Goal: Information Seeking & Learning: Learn about a topic

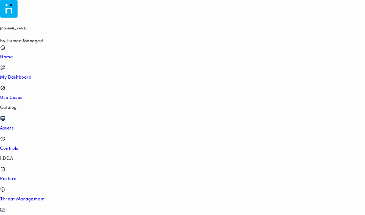
click at [30, 95] on p "Use Cases" at bounding box center [182, 97] width 365 height 5
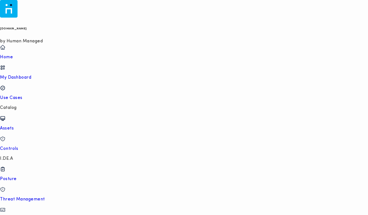
type input "**********"
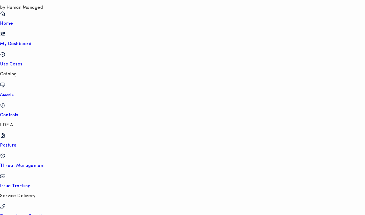
scroll to position [49, 0]
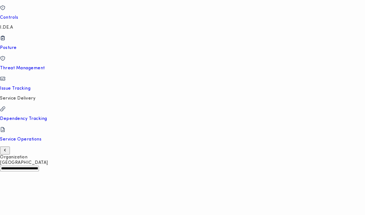
scroll to position [181, 0]
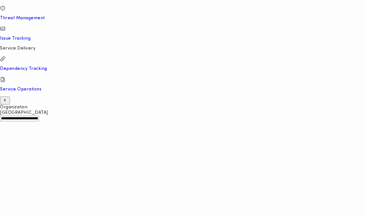
drag, startPoint x: 188, startPoint y: 191, endPoint x: 331, endPoint y: 192, distance: 143.8
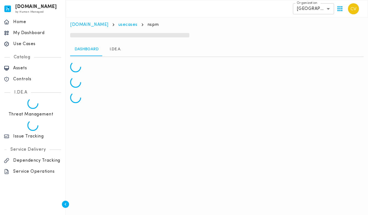
click at [113, 48] on link "I.DE.A." at bounding box center [115, 49] width 25 height 13
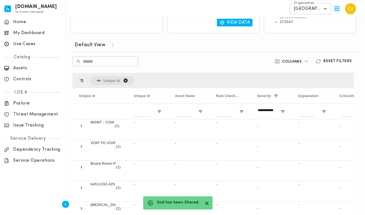
scroll to position [181, 0]
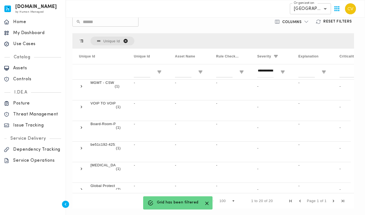
click at [124, 41] on span "Unique Id. Press ENTER to sort. Press DELETE to remove" at bounding box center [125, 40] width 5 height 5
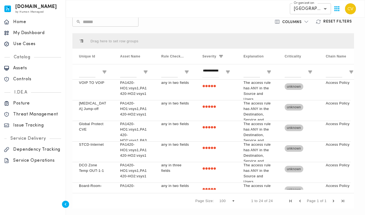
click at [80, 41] on span at bounding box center [81, 40] width 5 height 5
click at [148, 56] on span at bounding box center [145, 56] width 5 height 5
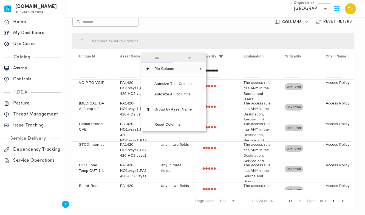
click at [191, 27] on div "Default View ​ ​ Columns Reset Filters Press ENTER to sort. Press ALT DOWN to o…" at bounding box center [213, 104] width 286 height 212
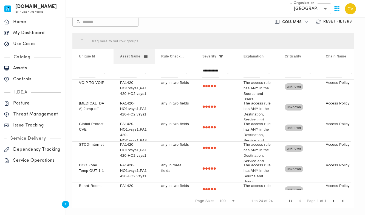
click at [146, 57] on span at bounding box center [145, 56] width 5 height 5
click at [185, 31] on div "Press ENTER to sort. Press ALT DOWN to open column menu Drag here to set row gr…" at bounding box center [213, 120] width 286 height 179
click at [146, 57] on span at bounding box center [145, 56] width 5 height 5
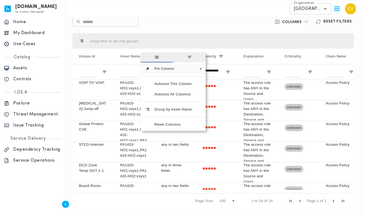
click at [180, 26] on div "​ ​" at bounding box center [166, 22] width 189 height 10
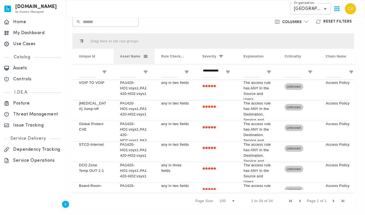
click at [129, 57] on span "Asset Name" at bounding box center [130, 56] width 20 height 4
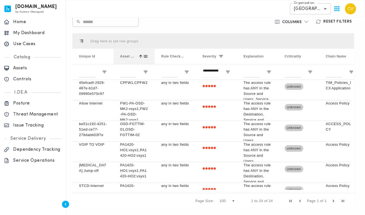
click at [140, 56] on span at bounding box center [140, 56] width 5 height 5
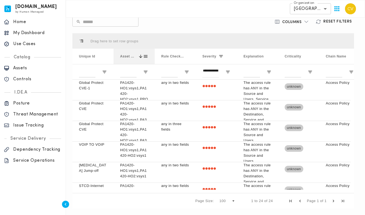
click at [127, 57] on span "Asset Name" at bounding box center [128, 56] width 16 height 4
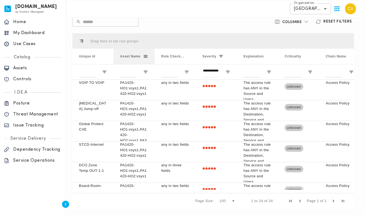
click at [146, 55] on span at bounding box center [145, 56] width 5 height 5
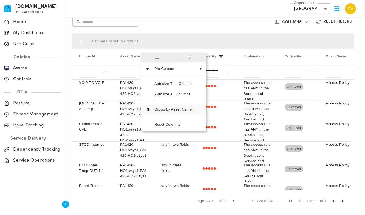
click at [168, 110] on span "Group by Asset Name" at bounding box center [173, 109] width 46 height 10
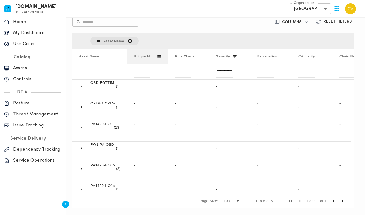
click at [161, 56] on span at bounding box center [159, 56] width 5 height 5
click at [130, 43] on span "Asset Name. Press ENTER to sort. Press DELETE to remove" at bounding box center [130, 40] width 5 height 5
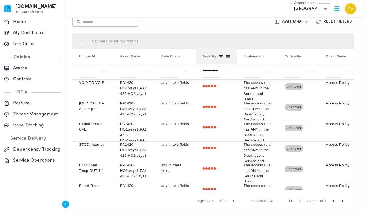
click at [229, 57] on span at bounding box center [228, 56] width 5 height 5
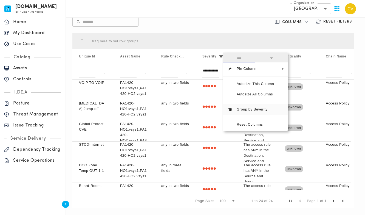
click at [255, 110] on span "Group by Severity" at bounding box center [255, 109] width 46 height 10
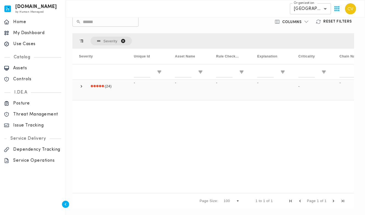
click at [82, 87] on span at bounding box center [81, 86] width 5 height 5
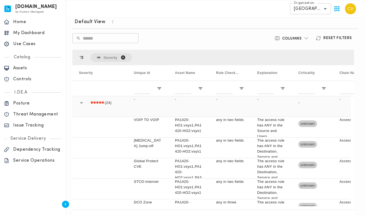
scroll to position [153, 0]
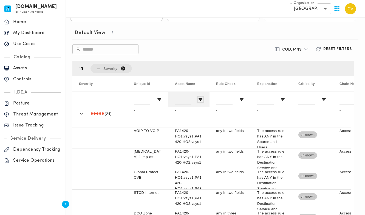
click at [201, 100] on span "Open Filter Menu" at bounding box center [200, 99] width 5 height 5
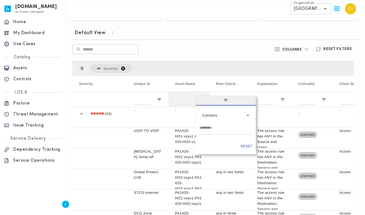
click at [201, 100] on span "filter" at bounding box center [226, 100] width 60 height 10
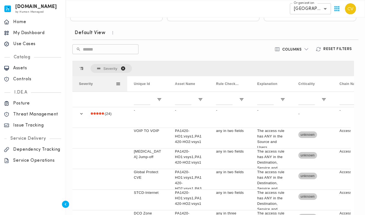
click at [117, 83] on span at bounding box center [118, 83] width 5 height 5
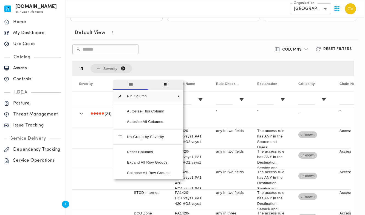
click at [173, 49] on div "​ ​" at bounding box center [166, 49] width 189 height 10
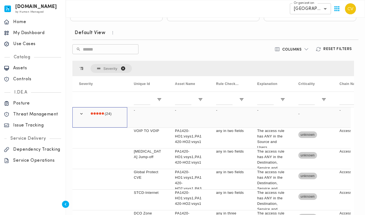
click at [80, 114] on span at bounding box center [81, 113] width 5 height 5
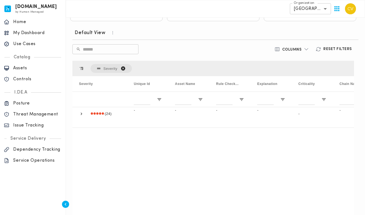
click at [124, 68] on span "Severity. Press ENTER to sort. Press DELETE to remove" at bounding box center [123, 68] width 5 height 5
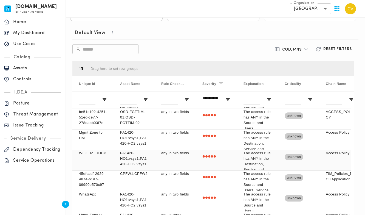
scroll to position [0, 0]
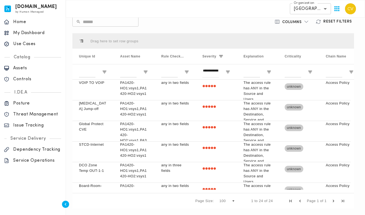
click at [333, 201] on span "Next Page" at bounding box center [333, 200] width 5 height 5
click at [333, 200] on span "Next Page" at bounding box center [333, 200] width 5 height 5
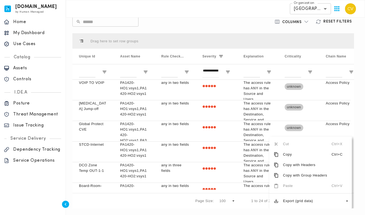
drag, startPoint x: 351, startPoint y: 114, endPoint x: 344, endPoint y: 112, distance: 7.3
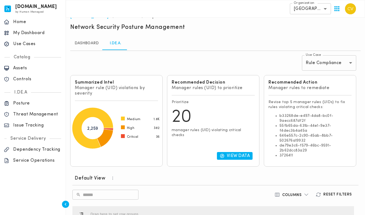
click at [328, 63] on body "invicta.io by Human Managed {"resourceSet":[{"resourceId":"invicta-io/web/nav-s…" at bounding box center [182, 189] width 365 height 395
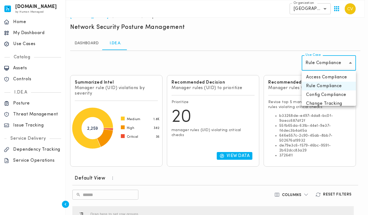
click at [320, 75] on li "Access Compliance" at bounding box center [329, 77] width 54 height 9
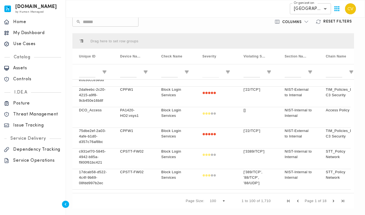
click at [333, 201] on span "Next Page" at bounding box center [333, 200] width 5 height 5
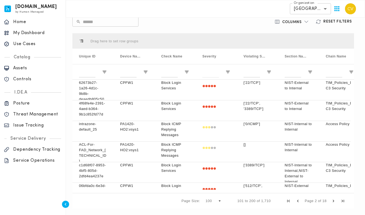
click at [333, 201] on span "Next Page" at bounding box center [333, 200] width 5 height 5
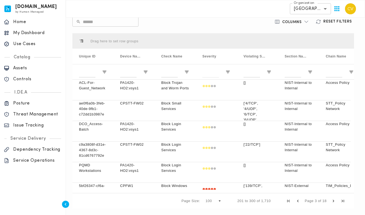
click at [333, 201] on span "Next Page" at bounding box center [333, 200] width 5 height 5
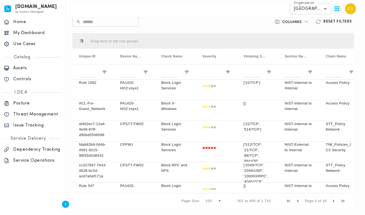
click at [333, 201] on span "Next Page" at bounding box center [333, 200] width 5 height 5
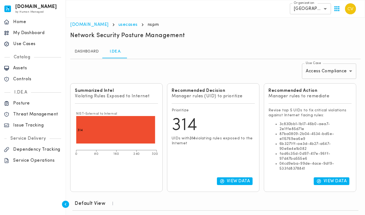
click at [326, 70] on body "invicta.io by Human Managed {"resourceSet":[{"resourceId":"invicta-io/web/nav-s…" at bounding box center [182, 206] width 365 height 412
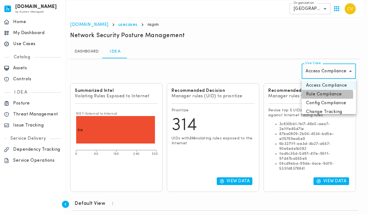
click at [320, 95] on li "Rule Compliance" at bounding box center [329, 94] width 54 height 9
type input "**********"
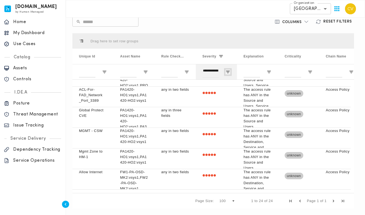
click at [227, 72] on span "Open Filter Menu" at bounding box center [228, 71] width 5 height 5
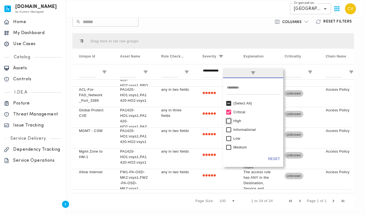
type input "**********"
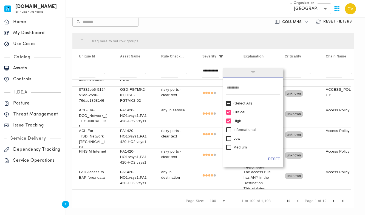
click at [228, 28] on div "Default View ​ ​ Columns Reset Filters Press SPACE to select this row. Drag her…" at bounding box center [213, 104] width 286 height 212
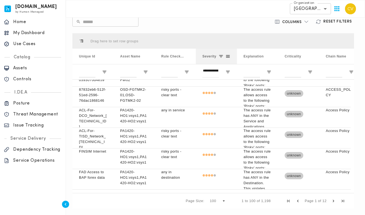
click at [223, 57] on span at bounding box center [221, 56] width 5 height 5
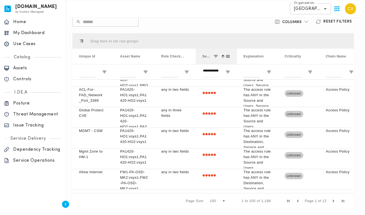
click at [223, 57] on span at bounding box center [223, 56] width 5 height 5
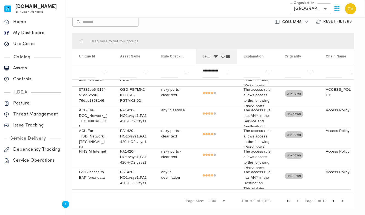
click at [223, 57] on span at bounding box center [223, 56] width 5 height 5
click at [228, 57] on span at bounding box center [228, 56] width 5 height 5
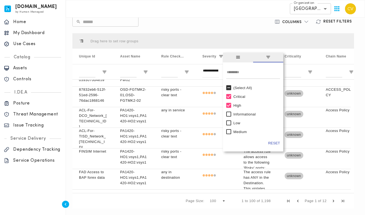
click at [234, 30] on div "Default View ​ ​ Columns Reset Filters Press SPACE to select this row. Drag her…" at bounding box center [213, 104] width 286 height 212
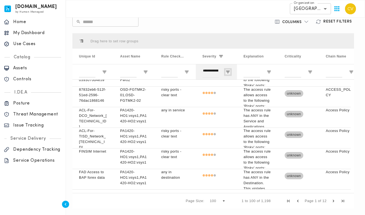
click at [227, 70] on span "Open Filter Menu" at bounding box center [228, 71] width 5 height 5
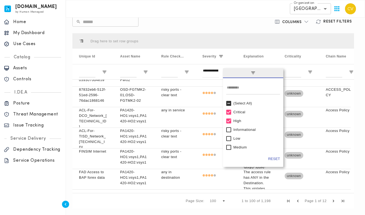
click at [238, 36] on div "Drag here to set row groups" at bounding box center [213, 40] width 282 height 15
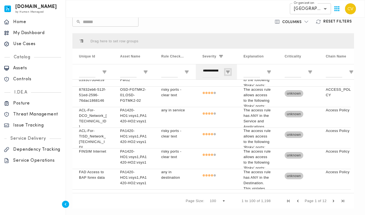
click at [229, 71] on span "Open Filter Menu" at bounding box center [228, 71] width 5 height 5
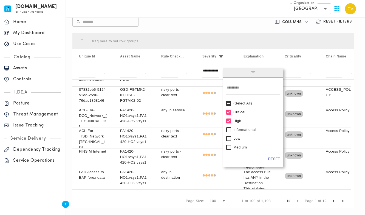
click at [242, 102] on div "(Select All)" at bounding box center [255, 103] width 44 height 4
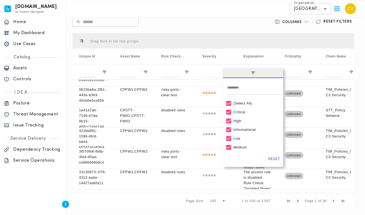
click at [235, 27] on div "Default View ​ ​ Columns Reset Filters Press SPACE to select this row. Drag her…" at bounding box center [213, 104] width 286 height 212
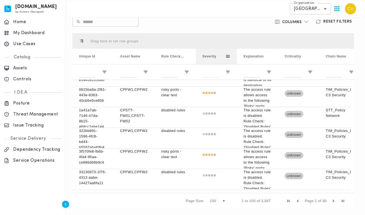
click at [228, 57] on span at bounding box center [228, 56] width 5 height 5
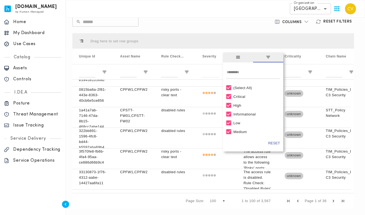
click at [236, 22] on div "​ ​" at bounding box center [166, 22] width 189 height 10
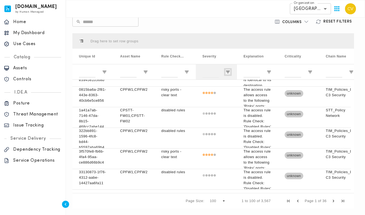
click at [229, 73] on span "Open Filter Menu" at bounding box center [228, 71] width 5 height 5
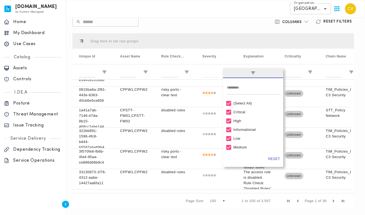
click at [275, 158] on button "Reset" at bounding box center [274, 158] width 12 height 5
click at [248, 37] on div "Drag here to set row groups" at bounding box center [213, 40] width 282 height 15
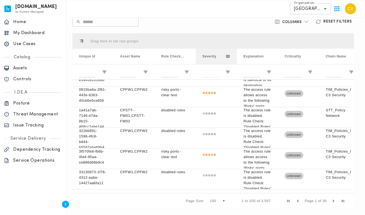
click at [209, 56] on span "Severity" at bounding box center [209, 56] width 14 height 4
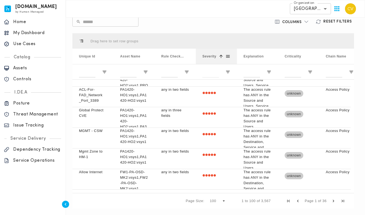
click at [208, 55] on span "Severity" at bounding box center [209, 56] width 14 height 4
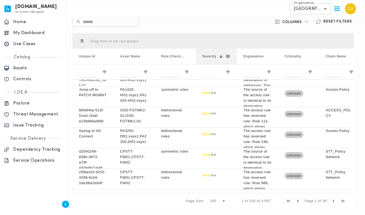
click at [222, 58] on span at bounding box center [221, 56] width 5 height 5
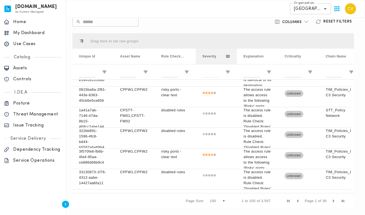
click at [227, 56] on span at bounding box center [228, 56] width 5 height 5
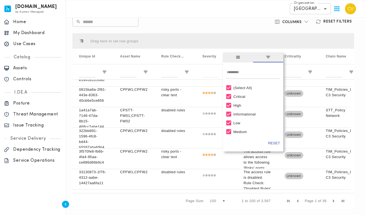
click at [269, 58] on span "filter" at bounding box center [268, 57] width 5 height 5
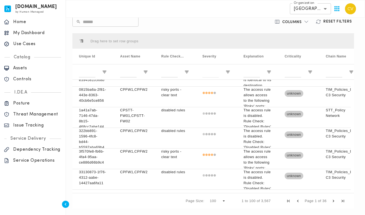
click at [262, 26] on div "Columns Reset Filters" at bounding box center [309, 22] width 95 height 10
click at [332, 20] on h6 "Reset Filters" at bounding box center [337, 21] width 29 height 5
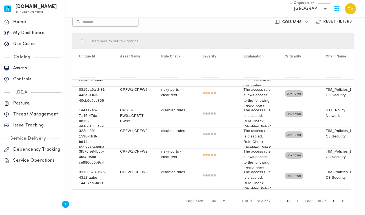
click at [307, 22] on icon "button" at bounding box center [306, 21] width 5 height 5
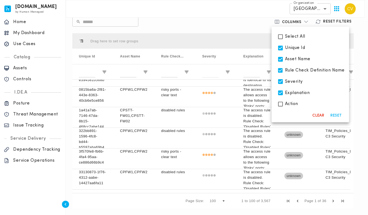
click at [307, 21] on div at bounding box center [184, 107] width 368 height 215
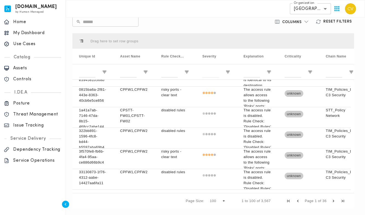
click at [212, 29] on div "Default View ​ ​ Columns Reset Filters Press SPACE to select this row. Drag her…" at bounding box center [213, 104] width 286 height 212
click at [146, 57] on span at bounding box center [145, 56] width 5 height 5
click at [165, 32] on div "Press ENTER to sort. Press ALT DOWN to open column menu Drag here to set row gr…" at bounding box center [213, 120] width 286 height 179
click at [148, 71] on span "Open Filter Menu" at bounding box center [145, 71] width 5 height 5
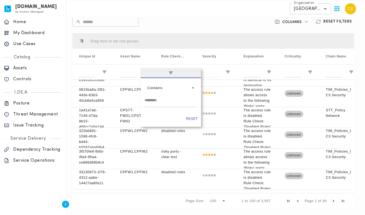
click at [192, 118] on button "Reset" at bounding box center [192, 118] width 12 height 5
click at [195, 26] on div "​ ​" at bounding box center [166, 22] width 189 height 10
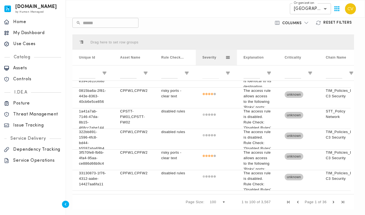
click at [213, 58] on span "Severity" at bounding box center [209, 57] width 14 height 4
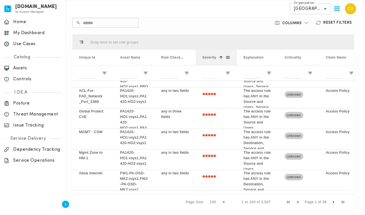
click at [213, 57] on span "Severity" at bounding box center [209, 57] width 14 height 4
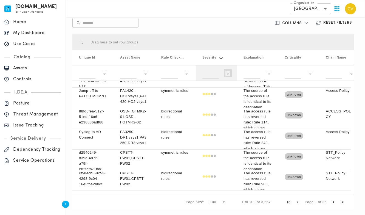
click at [229, 71] on span "Open Filter Menu" at bounding box center [228, 73] width 5 height 5
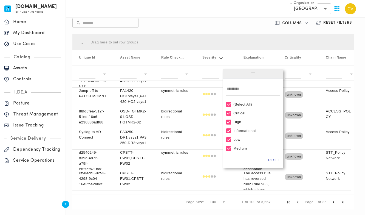
click at [240, 104] on div "(Select All)" at bounding box center [255, 104] width 44 height 4
type input "***"
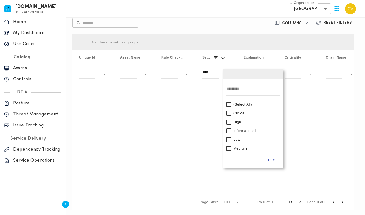
click at [241, 103] on div "(Select All)" at bounding box center [255, 104] width 44 height 4
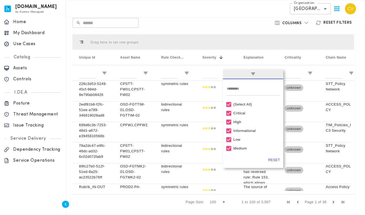
click at [243, 18] on div "​ ​" at bounding box center [166, 23] width 189 height 10
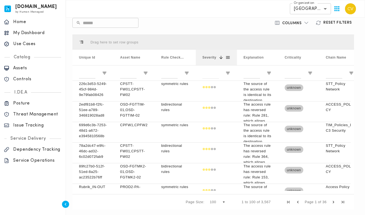
click at [227, 57] on span at bounding box center [228, 57] width 5 height 5
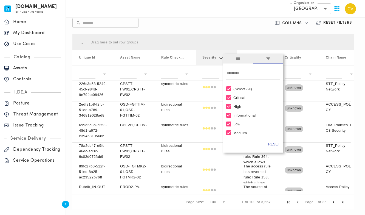
click at [227, 57] on span "general" at bounding box center [238, 58] width 30 height 10
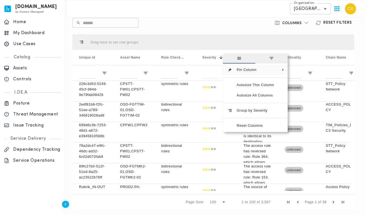
click at [274, 57] on span "filter" at bounding box center [271, 58] width 5 height 5
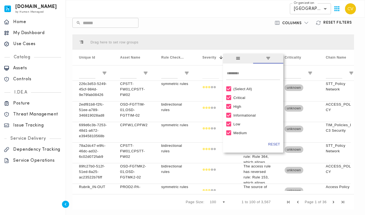
click at [237, 58] on span "general" at bounding box center [238, 58] width 5 height 5
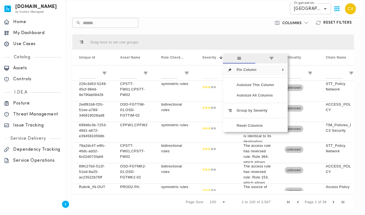
click at [229, 25] on div "​ ​" at bounding box center [166, 23] width 189 height 10
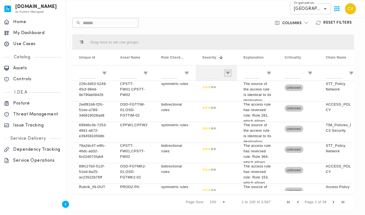
click at [227, 74] on span "Open Filter Menu" at bounding box center [228, 73] width 5 height 5
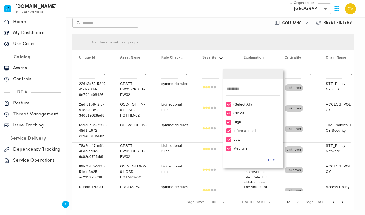
click at [255, 74] on span "filter" at bounding box center [253, 73] width 5 height 5
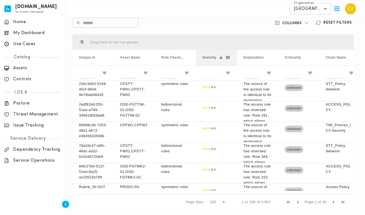
click at [227, 59] on span at bounding box center [228, 57] width 5 height 5
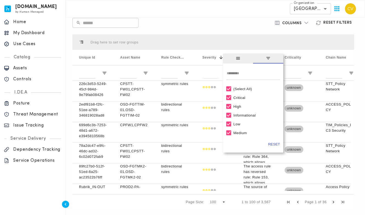
click at [237, 60] on span "general" at bounding box center [238, 58] width 5 height 5
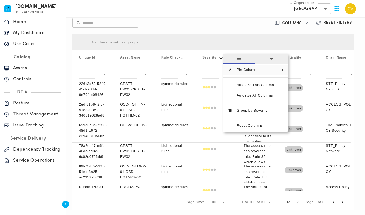
click at [239, 42] on div "Drag here to set row groups" at bounding box center [213, 41] width 282 height 15
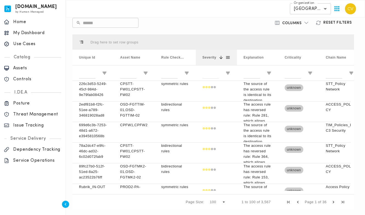
click at [228, 58] on span at bounding box center [228, 57] width 5 height 5
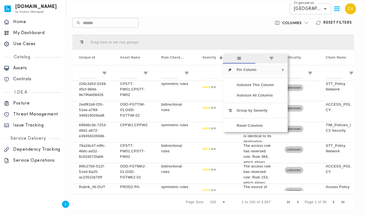
click at [271, 58] on span "filter" at bounding box center [271, 58] width 5 height 5
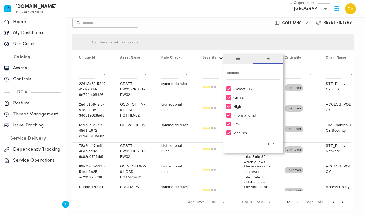
click at [242, 88] on div "(Select All)" at bounding box center [255, 89] width 44 height 4
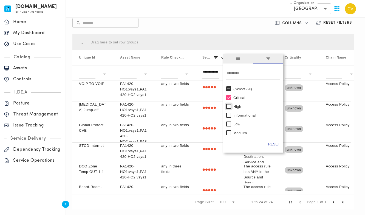
type input "**********"
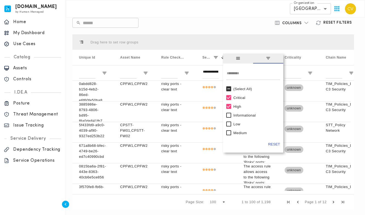
click at [231, 24] on div "​ ​" at bounding box center [166, 23] width 189 height 10
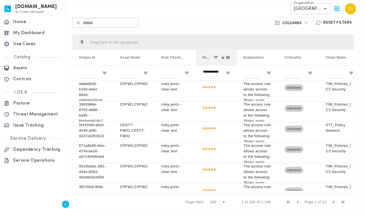
click at [222, 57] on span at bounding box center [223, 57] width 5 height 5
click at [230, 57] on span at bounding box center [228, 57] width 5 height 5
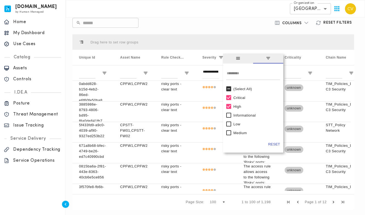
click at [238, 58] on span "general" at bounding box center [238, 58] width 5 height 5
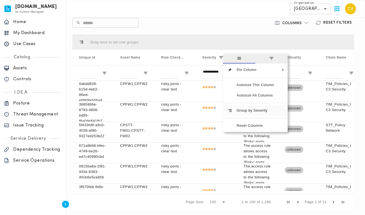
click at [254, 108] on span "Group by Severity" at bounding box center [255, 110] width 46 height 10
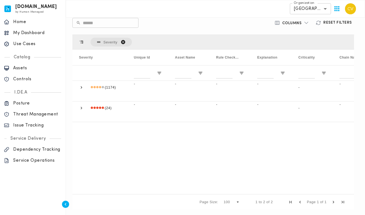
click at [176, 144] on div "(1174) - - - - - - - (24) - - - - - - -" at bounding box center [213, 136] width 282 height 110
click at [81, 87] on span at bounding box center [81, 87] width 5 height 5
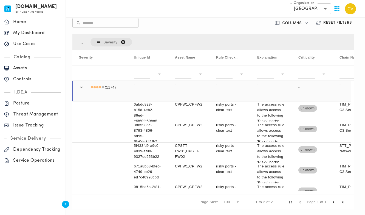
click at [81, 87] on span at bounding box center [81, 87] width 5 height 5
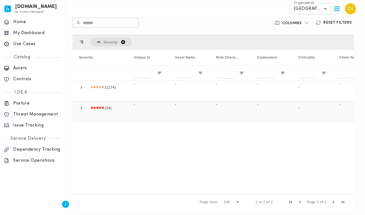
click at [81, 108] on span at bounding box center [81, 107] width 5 height 5
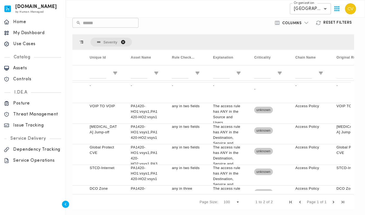
scroll to position [0, 90]
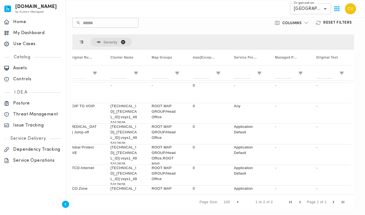
click at [295, 22] on h6 "Columns" at bounding box center [291, 23] width 19 height 5
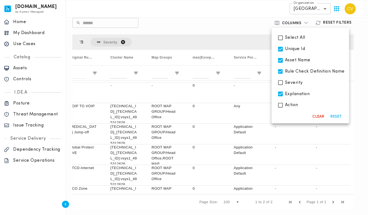
click at [291, 38] on span "Select All" at bounding box center [295, 37] width 20 height 5
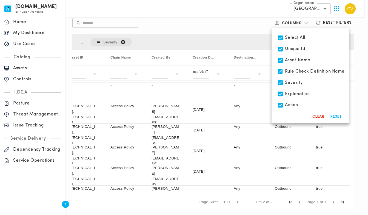
click at [249, 38] on div at bounding box center [184, 107] width 368 height 215
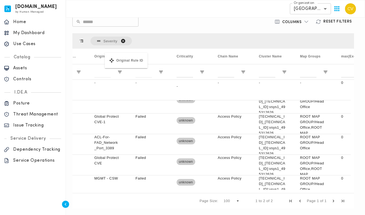
drag, startPoint x: 230, startPoint y: 55, endPoint x: 108, endPoint y: 56, distance: 122.9
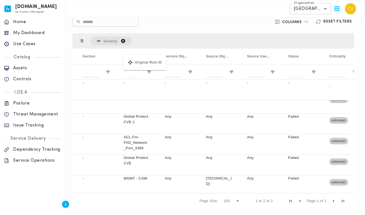
drag, startPoint x: 258, startPoint y: 57, endPoint x: 126, endPoint y: 58, distance: 132.2
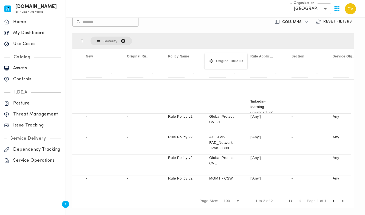
drag, startPoint x: 302, startPoint y: 57, endPoint x: 207, endPoint y: 57, distance: 94.9
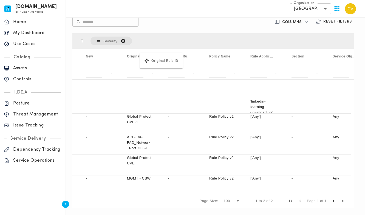
drag, startPoint x: 221, startPoint y: 56, endPoint x: 143, endPoint y: 56, distance: 78.7
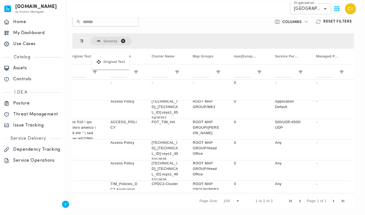
drag, startPoint x: 331, startPoint y: 58, endPoint x: 95, endPoint y: 57, distance: 235.9
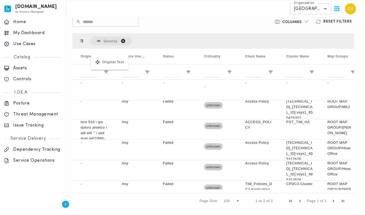
drag, startPoint x: 216, startPoint y: 57, endPoint x: 94, endPoint y: 58, distance: 122.9
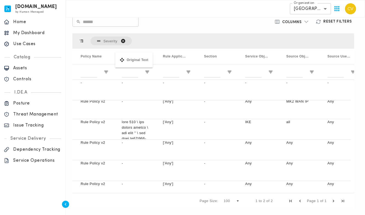
drag, startPoint x: 300, startPoint y: 56, endPoint x: 118, endPoint y: 55, distance: 182.4
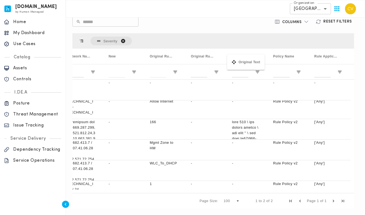
drag, startPoint x: 288, startPoint y: 57, endPoint x: 230, endPoint y: 58, distance: 58.4
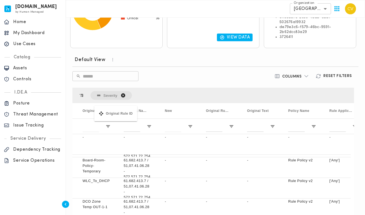
drag, startPoint x: 182, startPoint y: 110, endPoint x: 97, endPoint y: 109, distance: 84.8
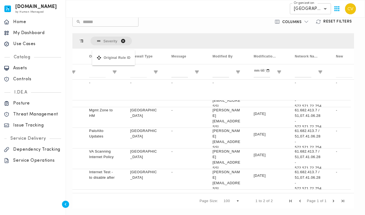
drag, startPoint x: 265, startPoint y: 56, endPoint x: 95, endPoint y: 53, distance: 169.8
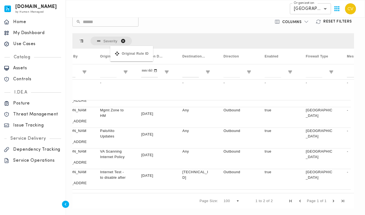
drag, startPoint x: 275, startPoint y: 53, endPoint x: 113, endPoint y: 49, distance: 162.5
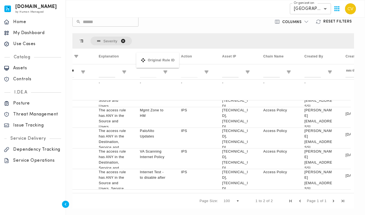
drag, startPoint x: 317, startPoint y: 56, endPoint x: 139, endPoint y: 56, distance: 177.5
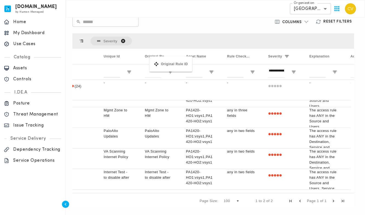
drag, startPoint x: 315, startPoint y: 58, endPoint x: 152, endPoint y: 59, distance: 163.5
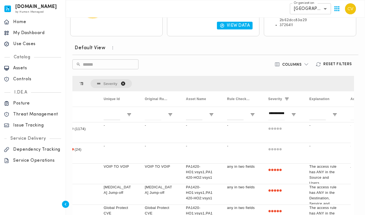
click at [112, 47] on icon "button" at bounding box center [112, 47] width 1 height 3
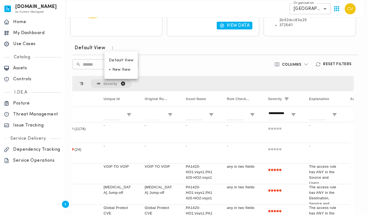
click at [115, 69] on span "+ New View" at bounding box center [121, 69] width 25 height 5
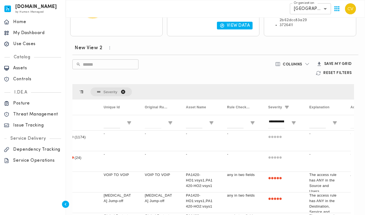
click at [99, 65] on input "text" at bounding box center [111, 64] width 56 height 15
click at [109, 47] on icon "button" at bounding box center [109, 47] width 5 height 5
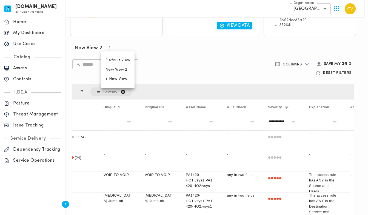
click at [115, 69] on span "New View 2" at bounding box center [118, 69] width 25 height 5
click at [156, 43] on div at bounding box center [184, 107] width 368 height 215
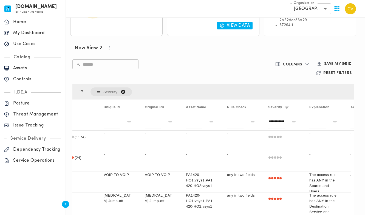
click at [87, 49] on h6 "New View 2" at bounding box center [89, 48] width 28 height 7
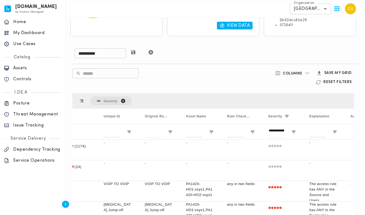
click at [109, 53] on input "**********" at bounding box center [101, 53] width 52 height 15
type input "*"
type input "**********"
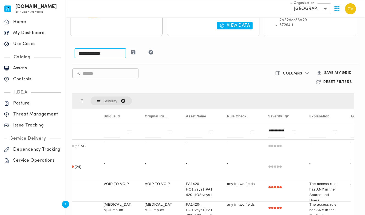
click at [136, 53] on icon "button" at bounding box center [133, 52] width 4 height 4
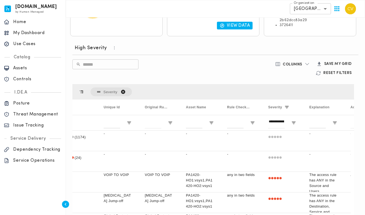
click at [169, 67] on div "​ ​" at bounding box center [166, 68] width 189 height 18
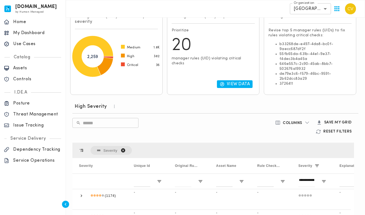
scroll to position [143, 0]
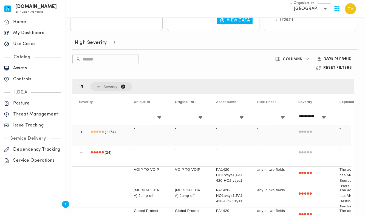
click at [81, 131] on span at bounding box center [81, 131] width 5 height 5
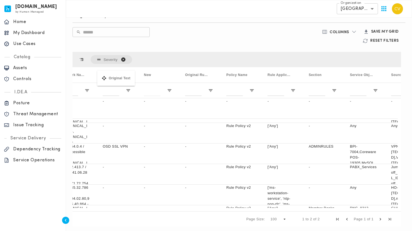
drag, startPoint x: 200, startPoint y: 75, endPoint x: 100, endPoint y: 74, distance: 100.4
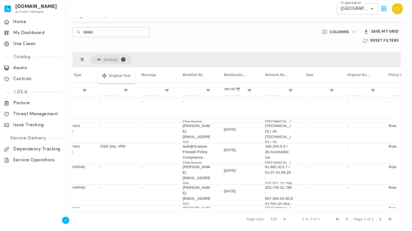
drag, startPoint x: 281, startPoint y: 74, endPoint x: 98, endPoint y: 71, distance: 182.5
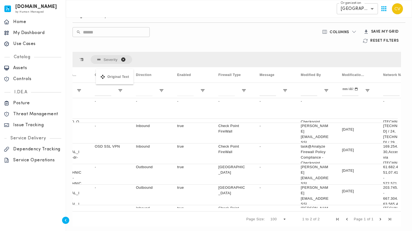
drag, startPoint x: 234, startPoint y: 74, endPoint x: 98, endPoint y: 72, distance: 135.3
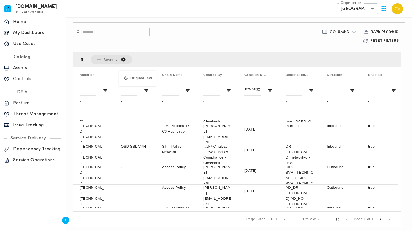
drag, startPoint x: 299, startPoint y: 75, endPoint x: 122, endPoint y: 74, distance: 177.5
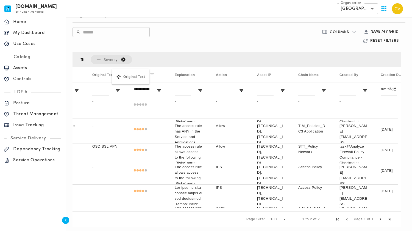
drag, startPoint x: 268, startPoint y: 75, endPoint x: 114, endPoint y: 72, distance: 153.7
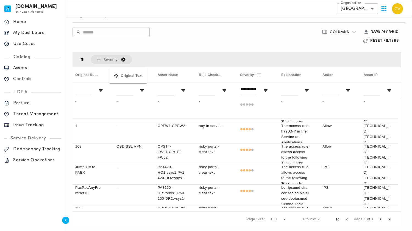
drag, startPoint x: 221, startPoint y: 76, endPoint x: 112, endPoint y: 71, distance: 109.0
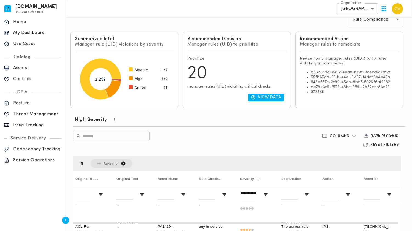
click at [189, 139] on div "​ ​" at bounding box center [182, 140] width 220 height 18
click at [191, 143] on div "​ ​" at bounding box center [182, 140] width 220 height 18
click at [114, 120] on icon "button" at bounding box center [114, 119] width 5 height 5
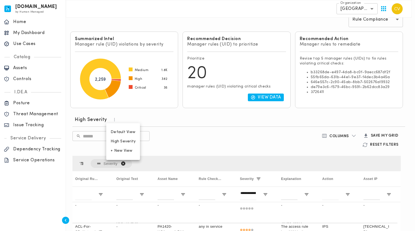
click at [205, 142] on div at bounding box center [207, 115] width 415 height 231
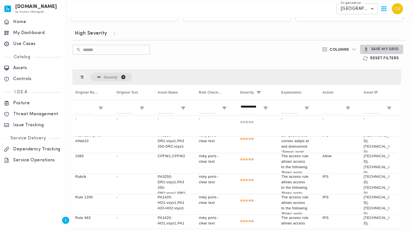
click at [368, 47] on h6 "Save my Grid" at bounding box center [385, 49] width 28 height 5
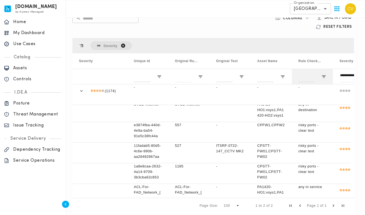
scroll to position [137, 0]
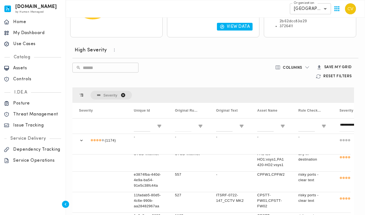
click at [328, 74] on h6 "Reset Filters" at bounding box center [337, 76] width 29 height 5
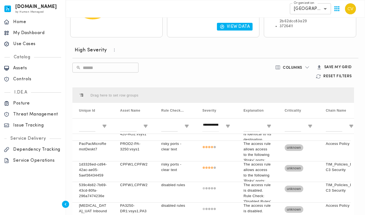
scroll to position [1652, 0]
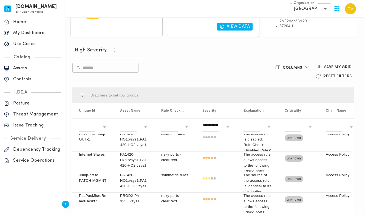
click at [98, 49] on h6 "High Severity" at bounding box center [91, 50] width 32 height 7
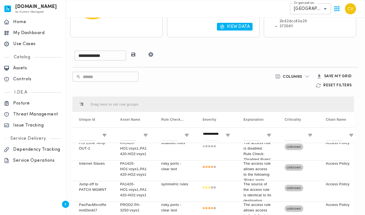
click at [175, 67] on div "**********" at bounding box center [215, 55] width 286 height 26
click at [136, 52] on icon "button" at bounding box center [133, 54] width 5 height 5
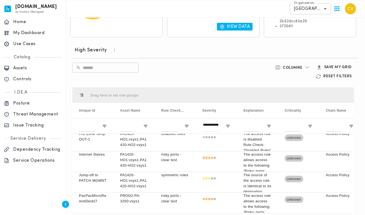
click at [112, 49] on icon "button" at bounding box center [114, 49] width 5 height 5
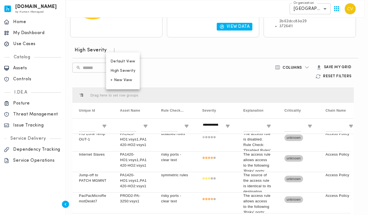
click at [116, 62] on span "Default View" at bounding box center [123, 61] width 25 height 5
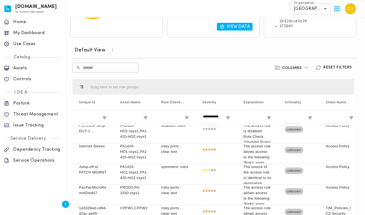
click at [112, 49] on icon "button" at bounding box center [112, 49] width 1 height 3
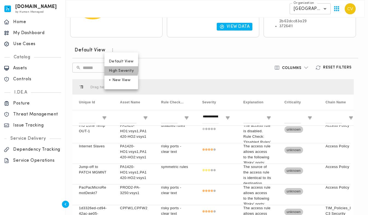
click at [119, 70] on span "High Severity" at bounding box center [121, 70] width 25 height 5
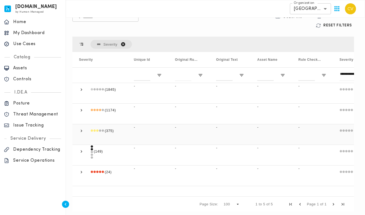
scroll to position [189, 0]
click at [81, 168] on span at bounding box center [81, 170] width 5 height 5
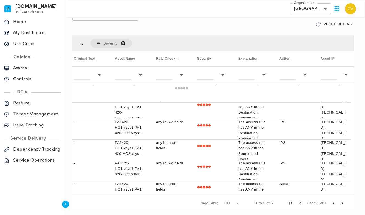
scroll to position [0, 170]
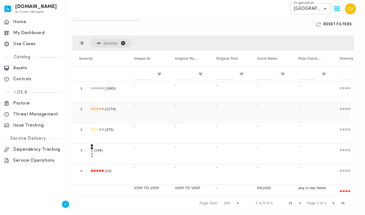
click at [82, 106] on span at bounding box center [81, 108] width 5 height 5
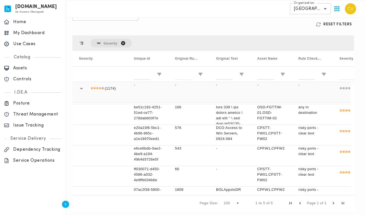
click at [81, 86] on span at bounding box center [81, 88] width 5 height 5
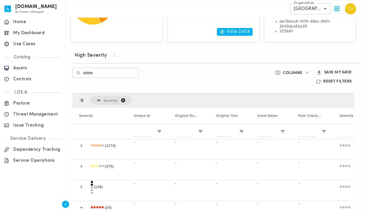
click at [307, 70] on icon "button" at bounding box center [307, 72] width 5 height 5
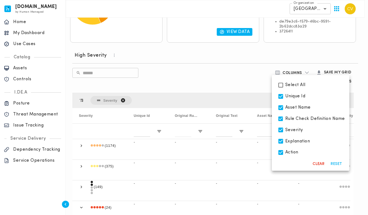
click at [250, 83] on div at bounding box center [184, 107] width 368 height 215
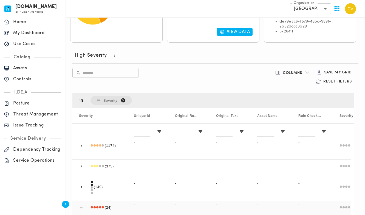
click at [82, 204] on span at bounding box center [81, 207] width 5 height 13
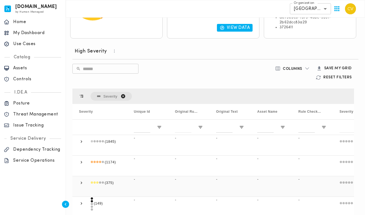
scroll to position [189, 0]
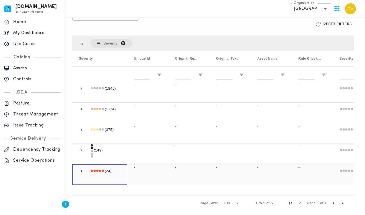
click at [80, 168] on span at bounding box center [81, 170] width 5 height 5
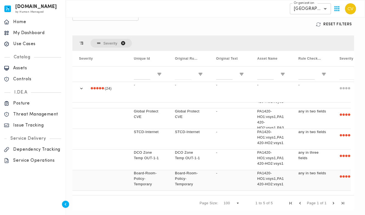
scroll to position [118, 0]
